Goal: Information Seeking & Learning: Check status

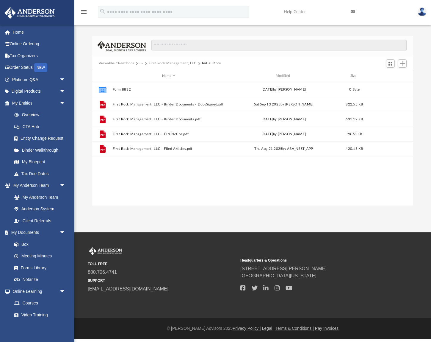
click at [155, 64] on button "First Rock Management, LLC" at bounding box center [173, 63] width 48 height 5
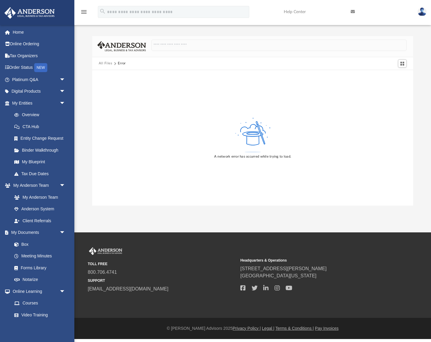
click at [106, 62] on button "All Files" at bounding box center [106, 63] width 14 height 5
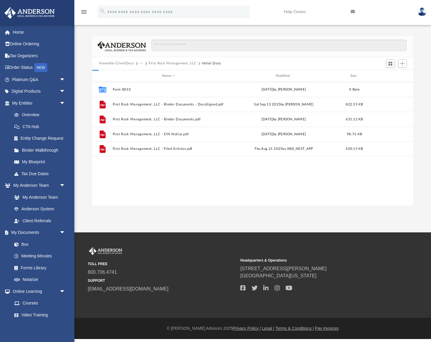
scroll to position [135, 321]
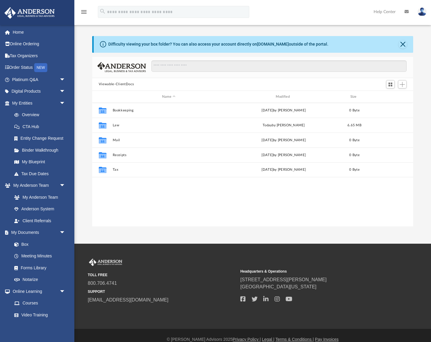
scroll to position [135, 321]
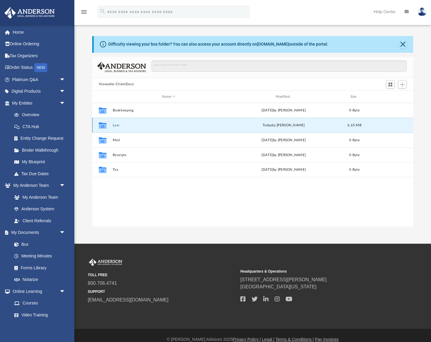
click at [115, 125] on button "Law" at bounding box center [168, 125] width 112 height 4
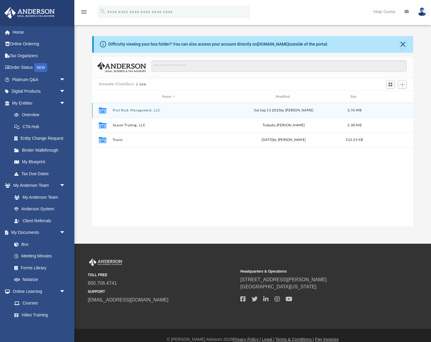
click at [133, 111] on button "First Rock Management, LLC" at bounding box center [168, 110] width 112 height 4
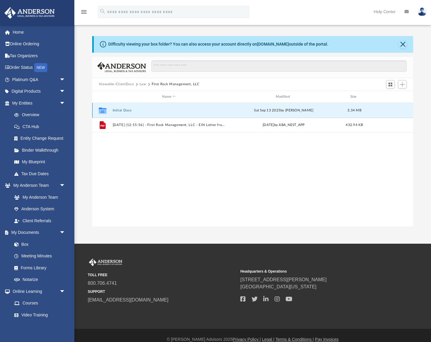
click at [121, 110] on button "Initial Docs" at bounding box center [168, 110] width 112 height 4
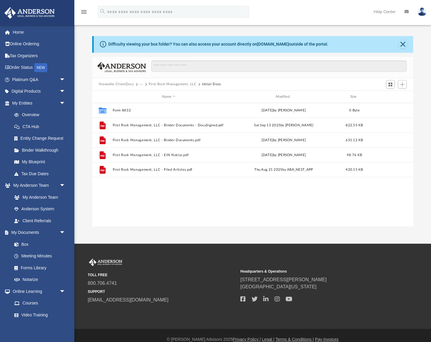
click at [140, 84] on button "···" at bounding box center [142, 84] width 4 height 5
click at [144, 86] on span "···" at bounding box center [144, 84] width 9 height 5
click at [146, 85] on span at bounding box center [145, 84] width 3 height 3
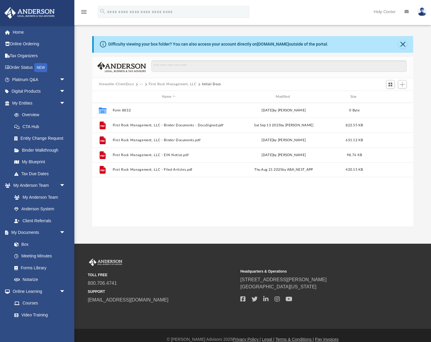
click at [140, 84] on button "···" at bounding box center [142, 84] width 4 height 5
click at [168, 85] on button "First Rock Management, LLC" at bounding box center [173, 84] width 48 height 5
click at [168, 85] on div "Viewable-ClientDocs ··· First Rock Management, LLC Initial Docs" at bounding box center [163, 84] width 128 height 5
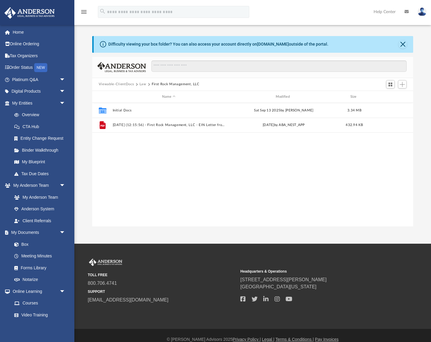
click at [143, 85] on button "Law" at bounding box center [143, 84] width 7 height 5
click at [126, 84] on button "Viewable-ClientDocs" at bounding box center [116, 84] width 35 height 5
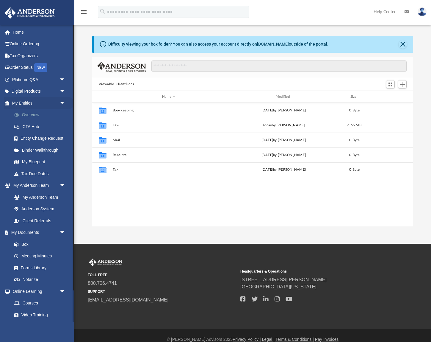
click at [36, 118] on link "Overview" at bounding box center [41, 115] width 66 height 12
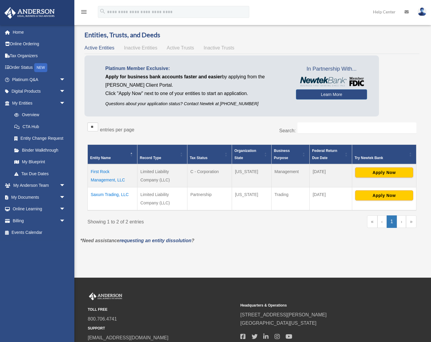
scroll to position [2, 0]
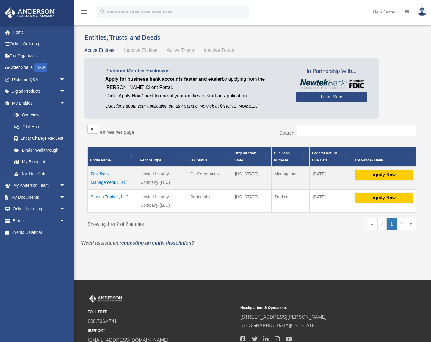
click at [133, 51] on span "Inactive Entities" at bounding box center [140, 50] width 33 height 5
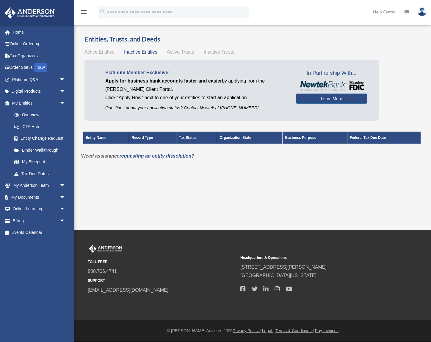
click at [101, 52] on span "Active Entities" at bounding box center [100, 51] width 30 height 5
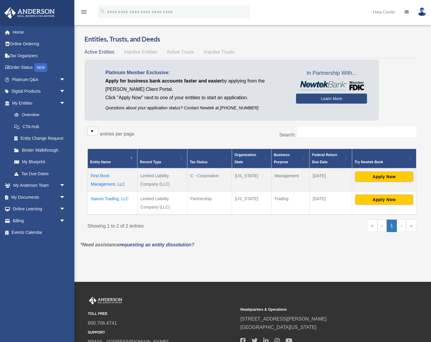
click at [176, 54] on span "Active Trusts" at bounding box center [180, 51] width 27 height 5
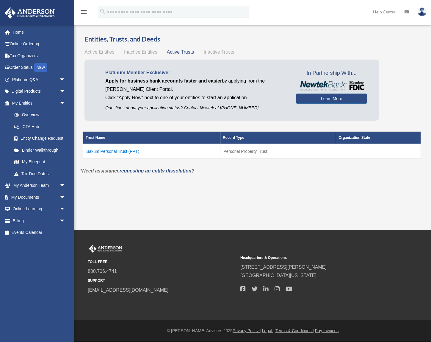
click at [210, 51] on span "Inactive Trusts" at bounding box center [219, 51] width 31 height 5
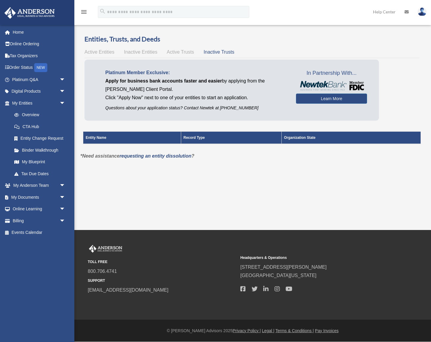
click at [174, 52] on span "Active Trusts" at bounding box center [180, 51] width 27 height 5
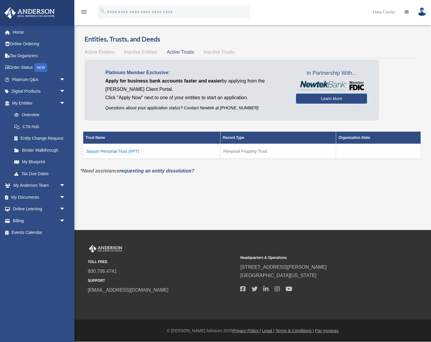
click at [103, 48] on div "Active Entities Inactive Entities Active Trusts Inactive Trusts" at bounding box center [252, 52] width 335 height 8
click at [103, 50] on span "Active Entities" at bounding box center [100, 51] width 30 height 5
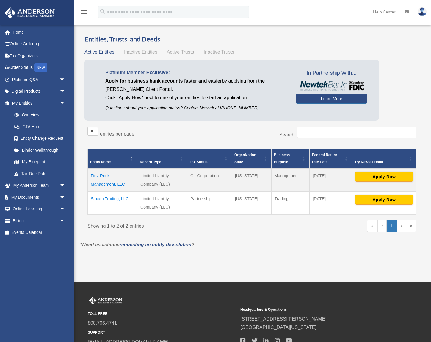
click at [119, 197] on td "Saxum Trading, LLC" at bounding box center [113, 202] width 50 height 23
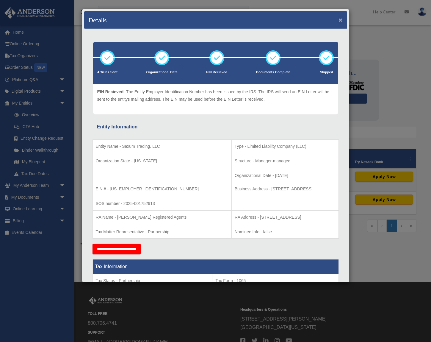
click at [340, 20] on button "×" at bounding box center [341, 20] width 4 height 6
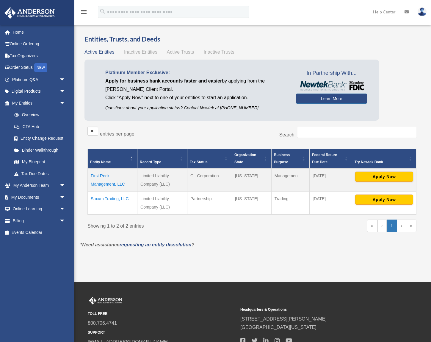
click at [104, 177] on td "First Rock Management, LLC" at bounding box center [113, 179] width 50 height 23
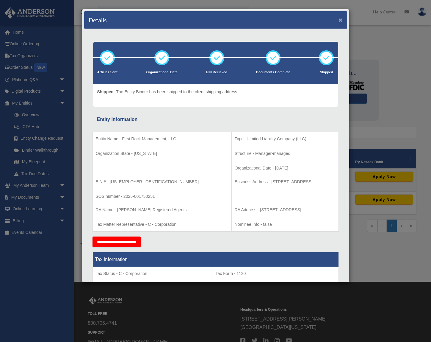
click at [340, 21] on button "×" at bounding box center [341, 20] width 4 height 6
